Goal: Task Accomplishment & Management: Complete application form

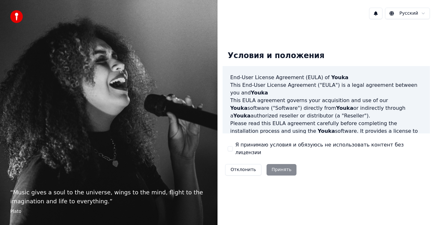
click at [275, 165] on div "Отклонить Принять" at bounding box center [261, 169] width 76 height 17
click at [278, 162] on div "Отклонить Принять" at bounding box center [261, 169] width 76 height 17
click at [278, 164] on div "Отклонить Принять" at bounding box center [261, 169] width 76 height 17
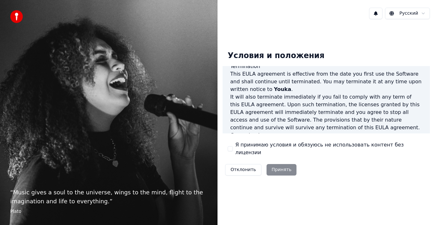
scroll to position [437, 0]
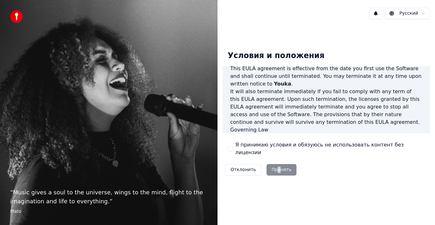
click at [276, 166] on div "Отклонить Принять" at bounding box center [261, 169] width 76 height 17
click at [279, 166] on div "Отклонить Принять" at bounding box center [261, 169] width 76 height 17
click at [279, 165] on div "Отклонить Принять" at bounding box center [261, 169] width 76 height 17
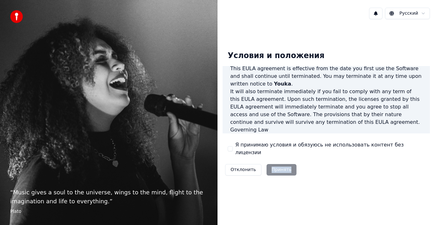
click at [279, 165] on div "Отклонить Принять" at bounding box center [261, 169] width 76 height 17
click at [237, 167] on button "Отклонить" at bounding box center [243, 169] width 36 height 11
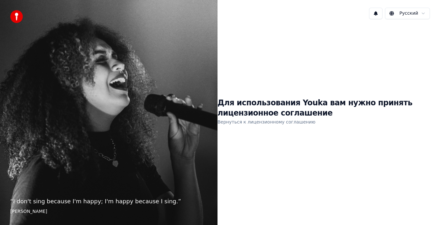
click at [249, 122] on link "Вернуться к лицензионному соглашению" at bounding box center [267, 122] width 98 height 10
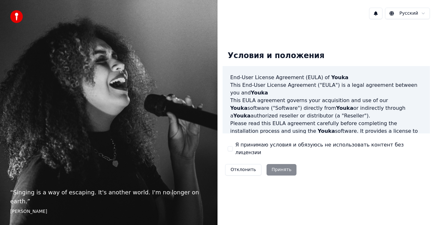
click at [228, 148] on button "Я принимаю условия и обязуюсь не использовать контент без лицензии" at bounding box center [230, 148] width 5 height 5
click at [278, 164] on button "Принять" at bounding box center [282, 169] width 30 height 11
